Goal: Book appointment/travel/reservation

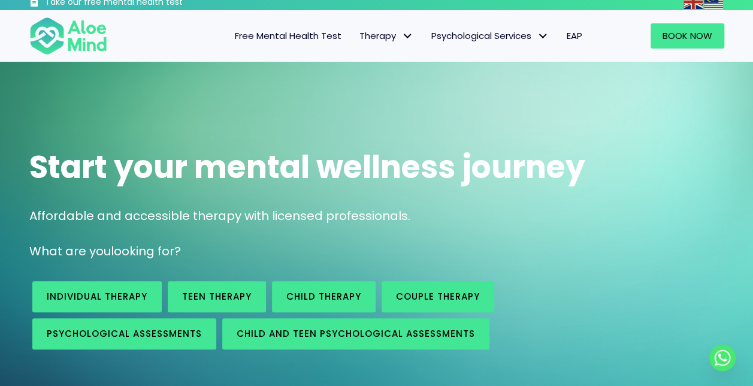
scroll to position [6, 0]
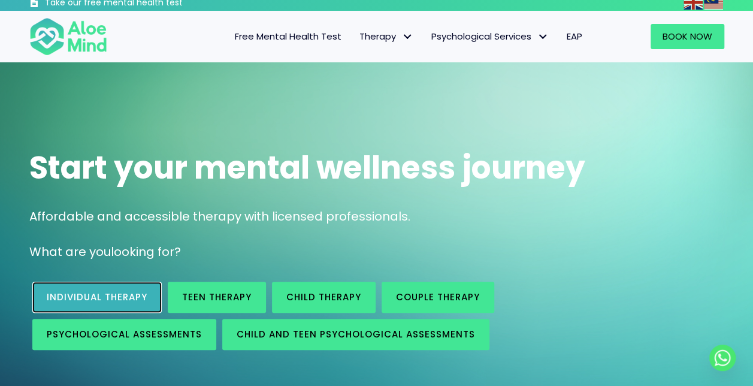
click at [151, 291] on link "Individual therapy" at bounding box center [96, 296] width 129 height 31
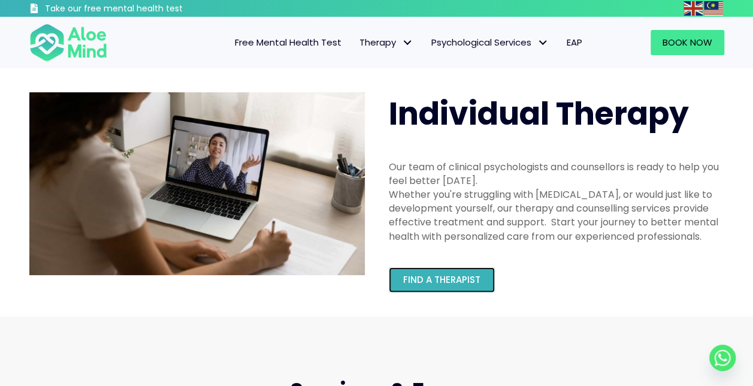
click at [429, 275] on span "Find a therapist" at bounding box center [441, 279] width 77 height 13
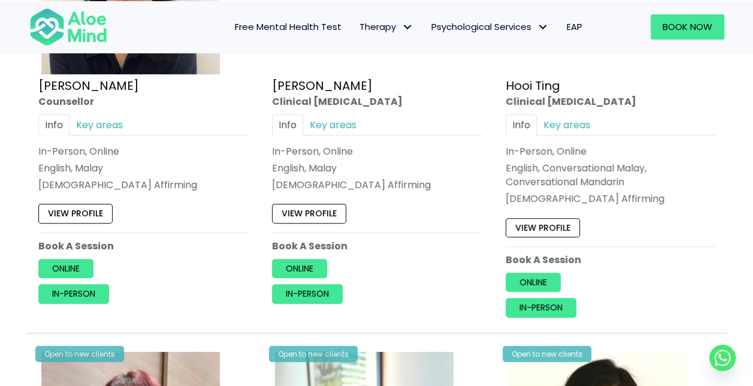
scroll to position [2129, 0]
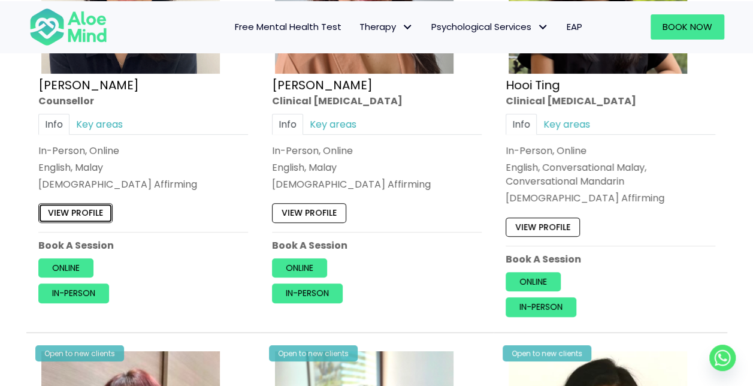
click at [97, 213] on link "View profile" at bounding box center [75, 213] width 74 height 19
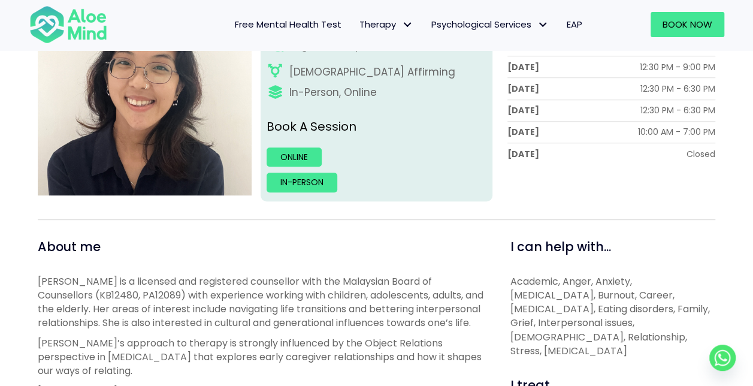
scroll to position [238, 0]
click at [316, 180] on link "In-person" at bounding box center [301, 182] width 71 height 19
